Goal: Task Accomplishment & Management: Manage account settings

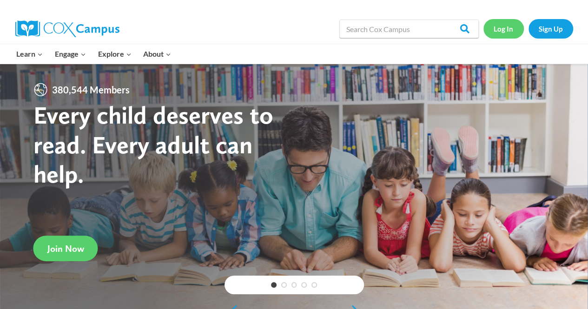
click at [500, 32] on link "Log In" at bounding box center [503, 28] width 40 height 19
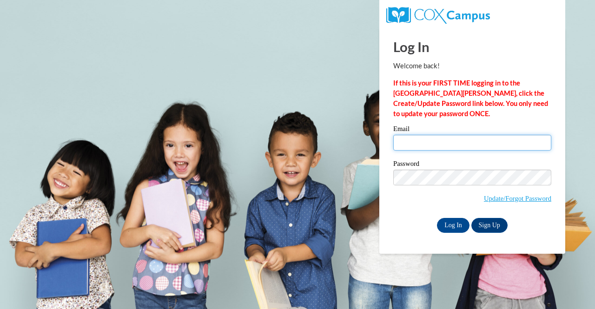
click at [446, 142] on input "Email" at bounding box center [472, 143] width 158 height 16
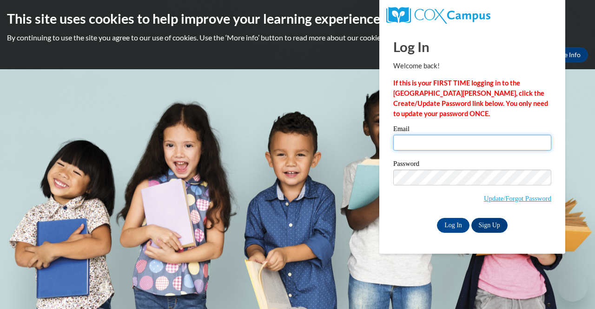
type input "rebeccaallenstorey@gmail.com"
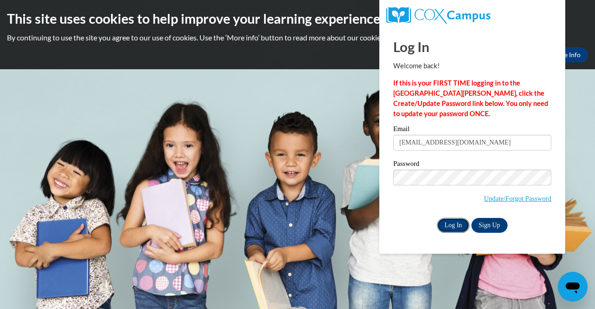
click at [457, 225] on input "Log In" at bounding box center [453, 225] width 33 height 15
